Goal: Task Accomplishment & Management: Manage account settings

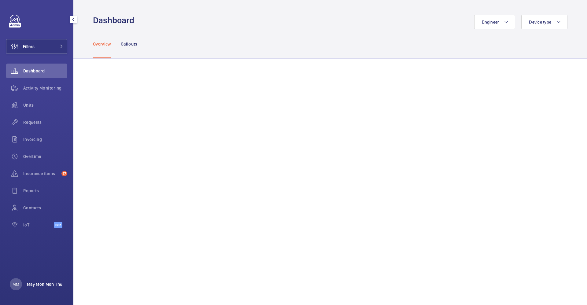
click at [37, 283] on p "May Mon Mon Thu" at bounding box center [44, 285] width 35 height 6
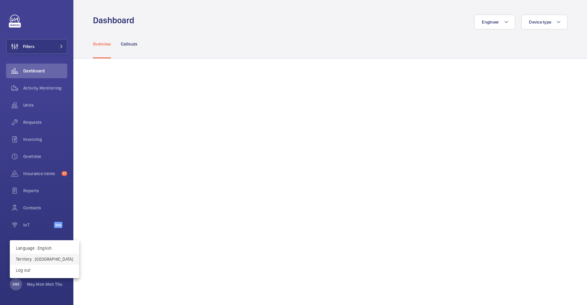
click at [43, 259] on p "Territory : [GEOGRAPHIC_DATA]" at bounding box center [44, 259] width 57 height 6
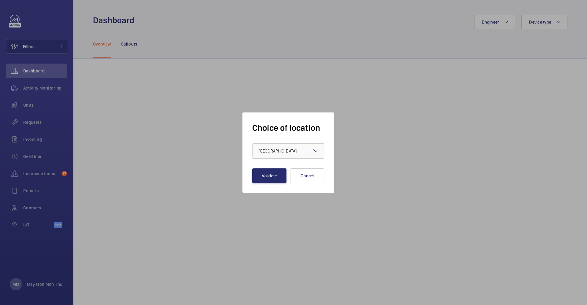
click at [273, 151] on span "[GEOGRAPHIC_DATA]" at bounding box center [278, 151] width 38 height 5
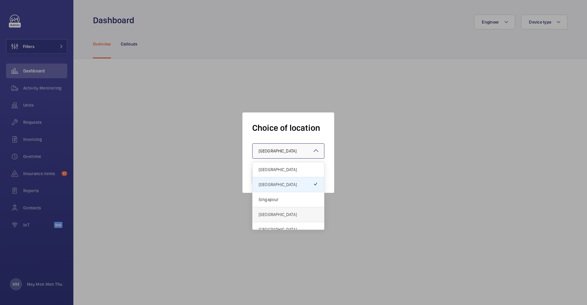
click at [281, 216] on span "[GEOGRAPHIC_DATA]" at bounding box center [288, 215] width 59 height 6
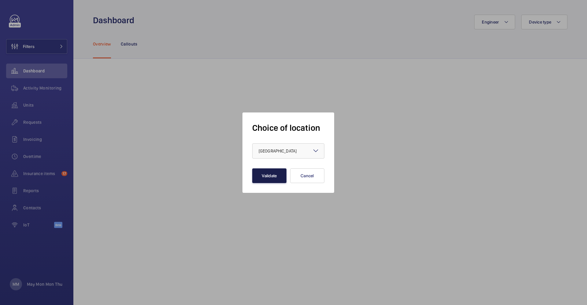
click at [272, 176] on button "Validate" at bounding box center [269, 176] width 34 height 15
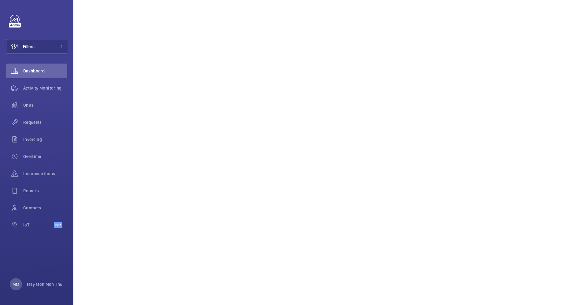
scroll to position [138, 0]
click at [41, 106] on span "Units" at bounding box center [45, 105] width 44 height 6
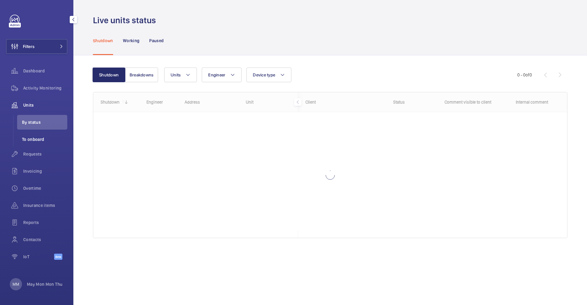
click at [31, 138] on span "To onboard" at bounding box center [44, 139] width 45 height 6
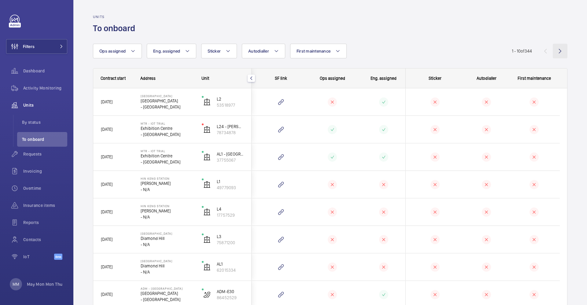
click at [553, 53] on wm-front-icon-button at bounding box center [560, 51] width 15 height 15
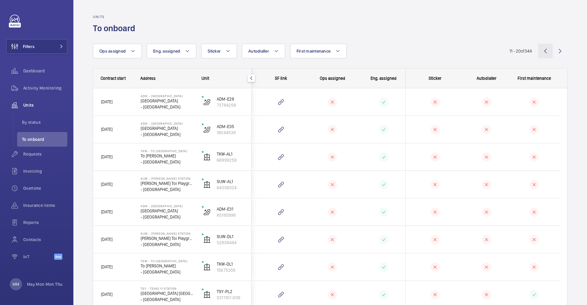
click at [545, 48] on wm-front-icon-button at bounding box center [546, 51] width 15 height 15
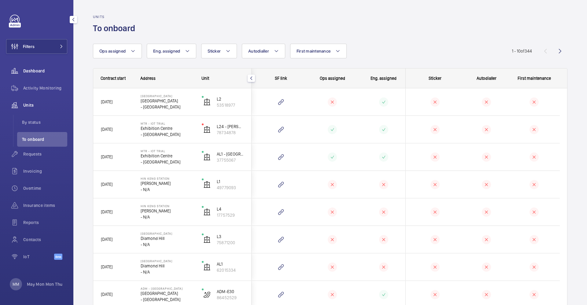
click at [50, 69] on span "Dashboard" at bounding box center [45, 71] width 44 height 6
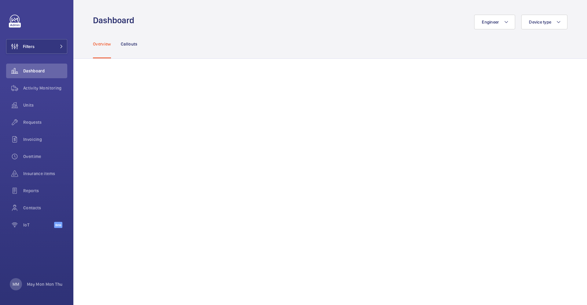
click at [379, 35] on div "Overview Callouts" at bounding box center [330, 43] width 475 height 29
drag, startPoint x: 350, startPoint y: 44, endPoint x: 349, endPoint y: 48, distance: 4.0
click at [349, 48] on div "Overview Callouts" at bounding box center [330, 43] width 475 height 29
click at [33, 108] on span "Units" at bounding box center [45, 105] width 44 height 6
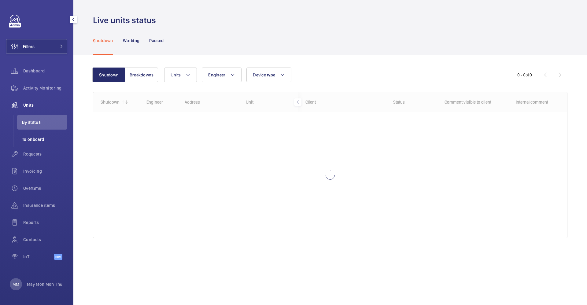
click at [40, 141] on span "To onboard" at bounding box center [44, 139] width 45 height 6
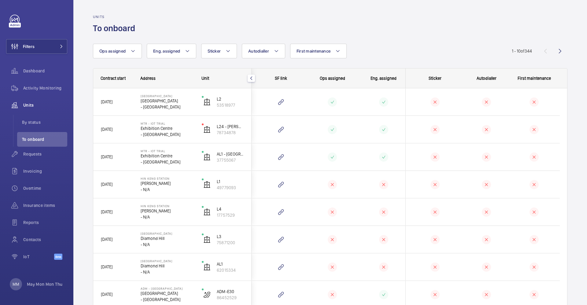
click at [433, 31] on div "Units To onboard" at bounding box center [330, 24] width 475 height 19
click at [131, 56] on button "Ops assigned" at bounding box center [117, 51] width 49 height 15
click at [112, 84] on mat-radio-button "No" at bounding box center [151, 84] width 110 height 12
radio input "true"
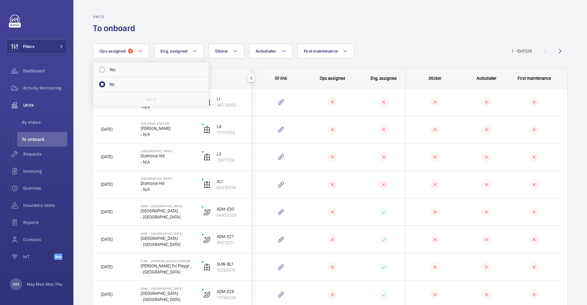
click at [464, 44] on div "Ops assigned 1 Yes No Reset Eng. assigned Sticker Autodialler First maintenance…" at bounding box center [302, 51] width 419 height 15
click at [139, 57] on button "Ops assigned 1" at bounding box center [121, 51] width 56 height 15
click at [103, 71] on mat-radio-button "No" at bounding box center [151, 70] width 110 height 12
radio input "false"
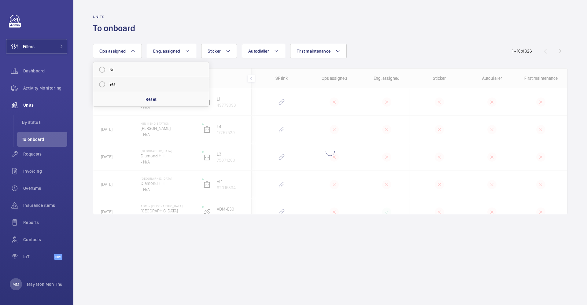
click at [103, 84] on mat-radio-button "Yes" at bounding box center [151, 84] width 110 height 12
radio input "true"
click at [270, 24] on div "Units To onboard" at bounding box center [330, 24] width 475 height 19
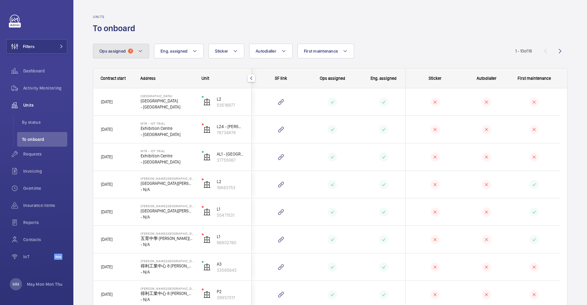
click at [136, 51] on button "Ops assigned 1" at bounding box center [121, 51] width 56 height 15
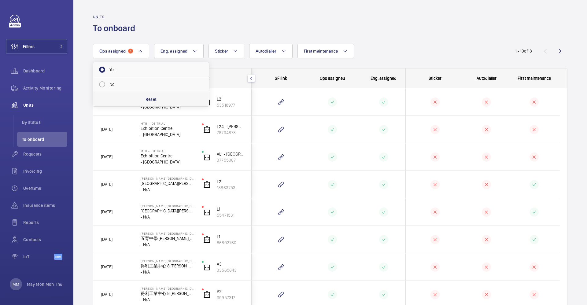
click at [161, 98] on div "Reset" at bounding box center [151, 99] width 116 height 15
radio input "false"
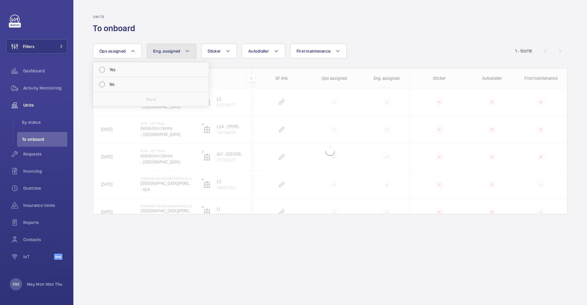
click at [190, 56] on button "Eng. assigned" at bounding box center [172, 51] width 50 height 15
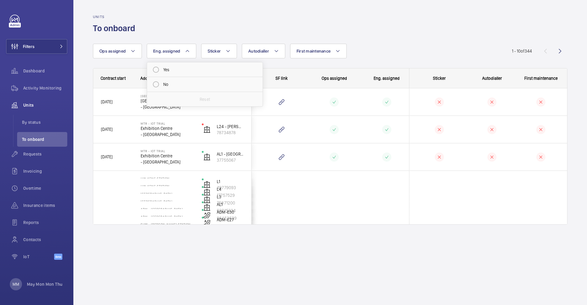
click at [241, 31] on div "Units To onboard" at bounding box center [330, 24] width 475 height 19
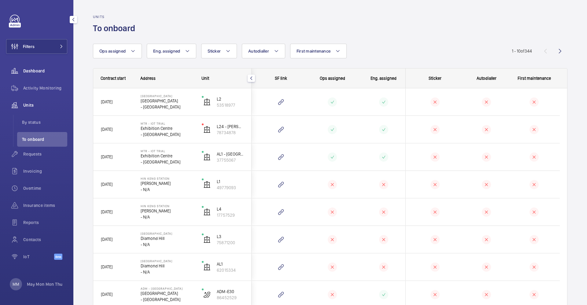
click at [38, 65] on div "Dashboard" at bounding box center [36, 71] width 61 height 15
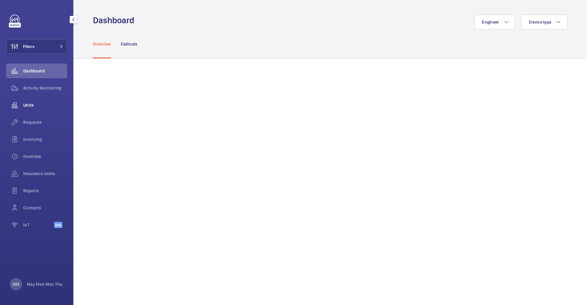
click at [35, 110] on div "Units" at bounding box center [36, 105] width 61 height 15
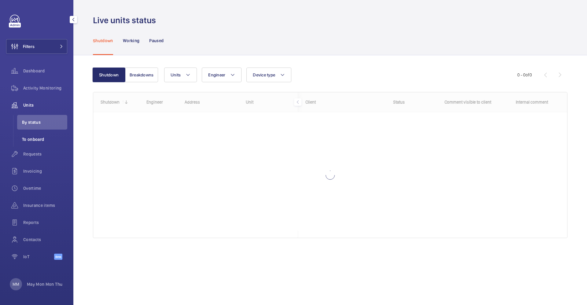
click at [39, 141] on span "To onboard" at bounding box center [44, 139] width 45 height 6
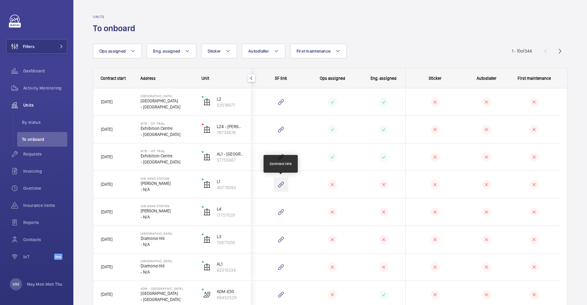
click at [280, 185] on wm-front-icon-button at bounding box center [281, 184] width 15 height 15
